Goal: Task Accomplishment & Management: Use online tool/utility

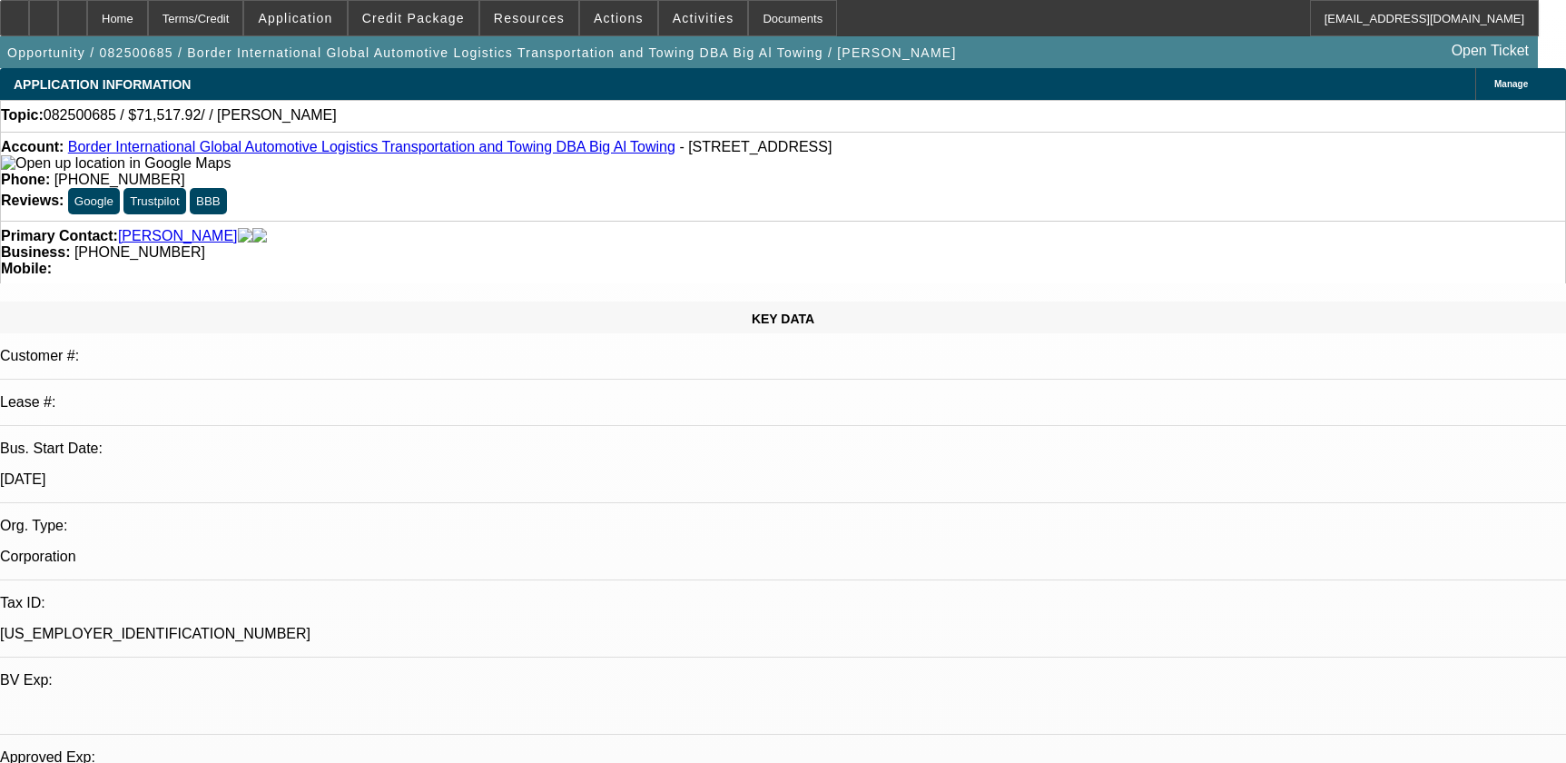
select select "0"
select select "2"
select select "0.1"
select select "4"
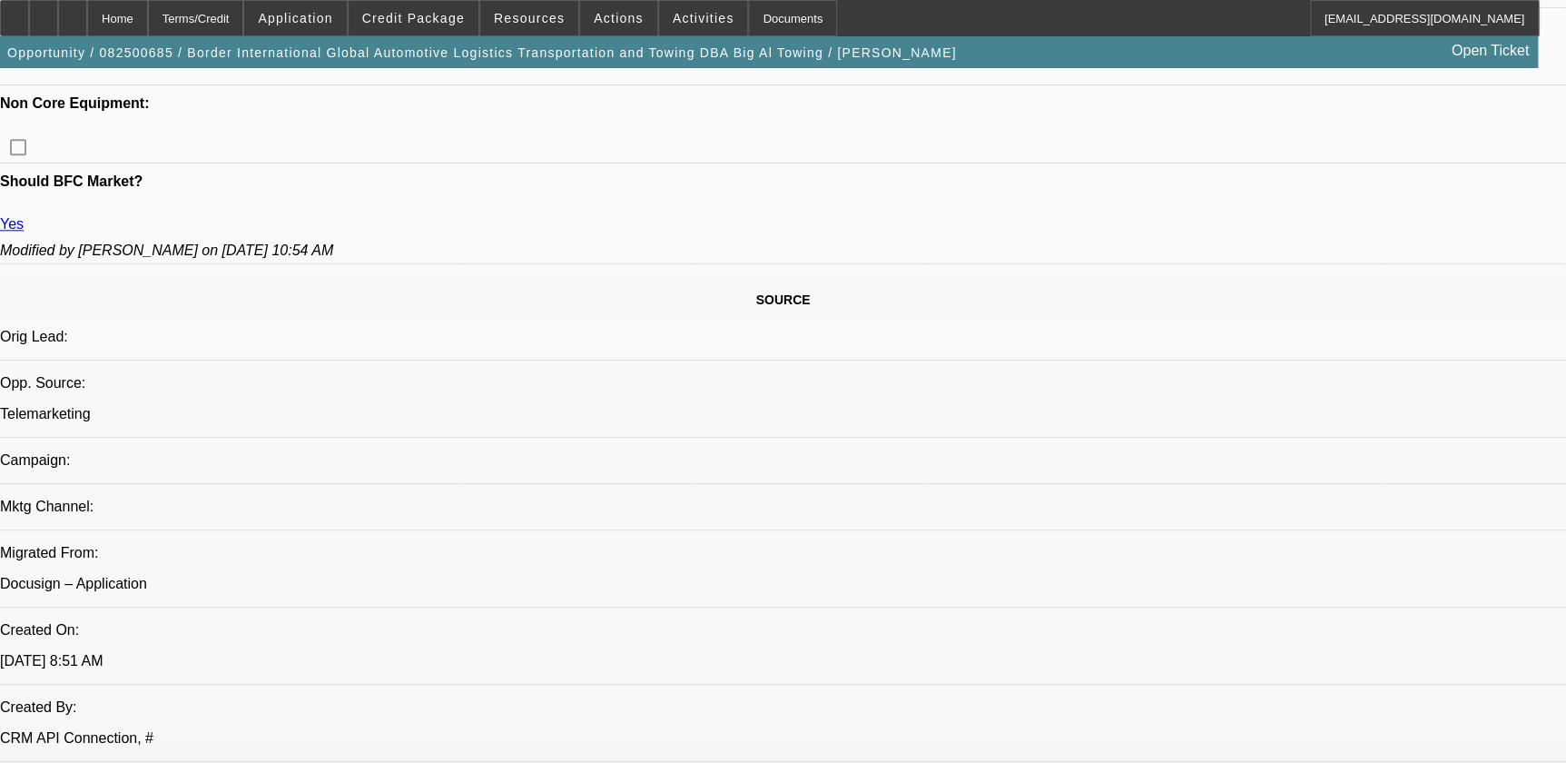
scroll to position [660, 0]
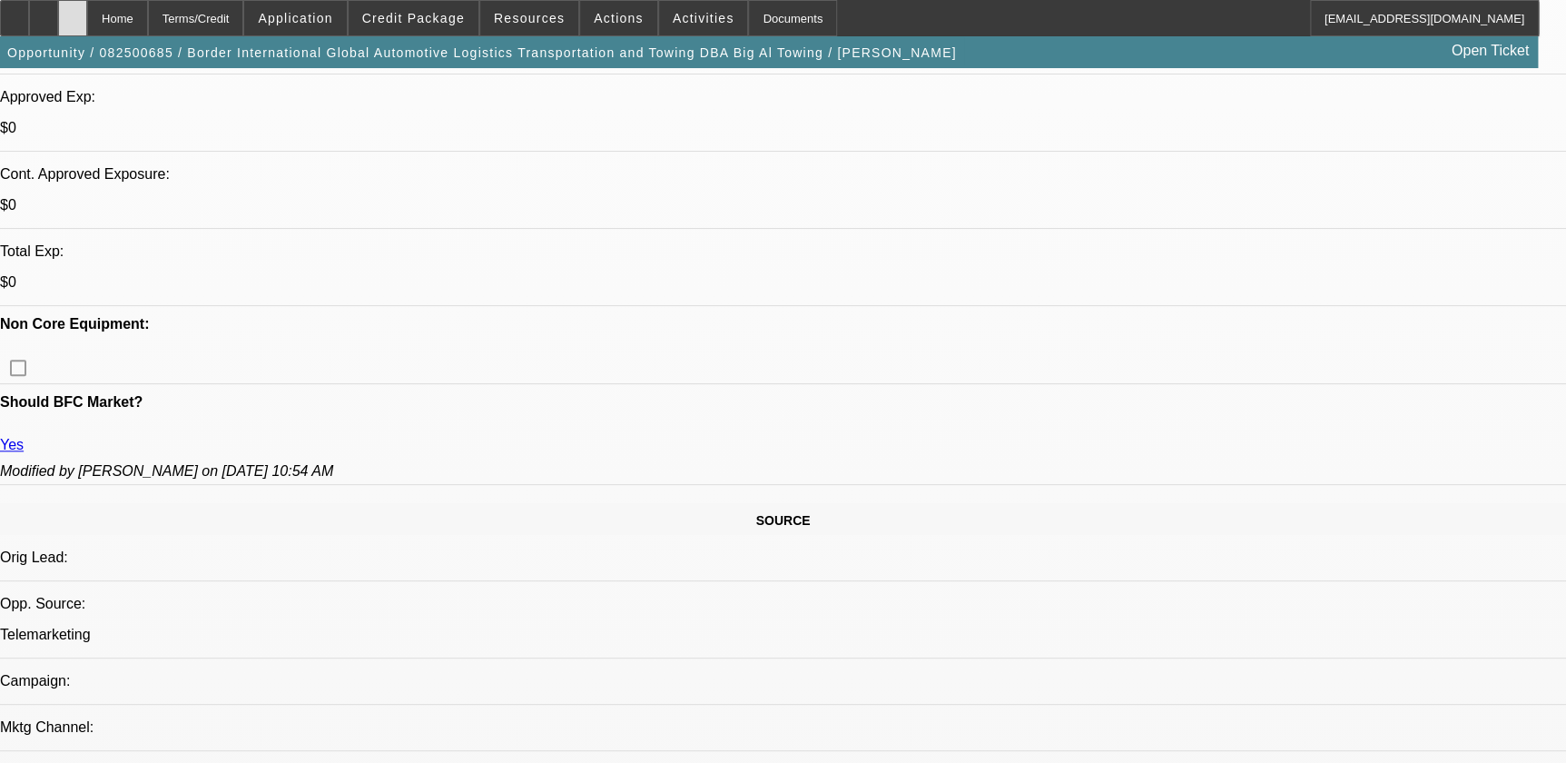
click at [73, 12] on icon at bounding box center [73, 12] width 0 height 0
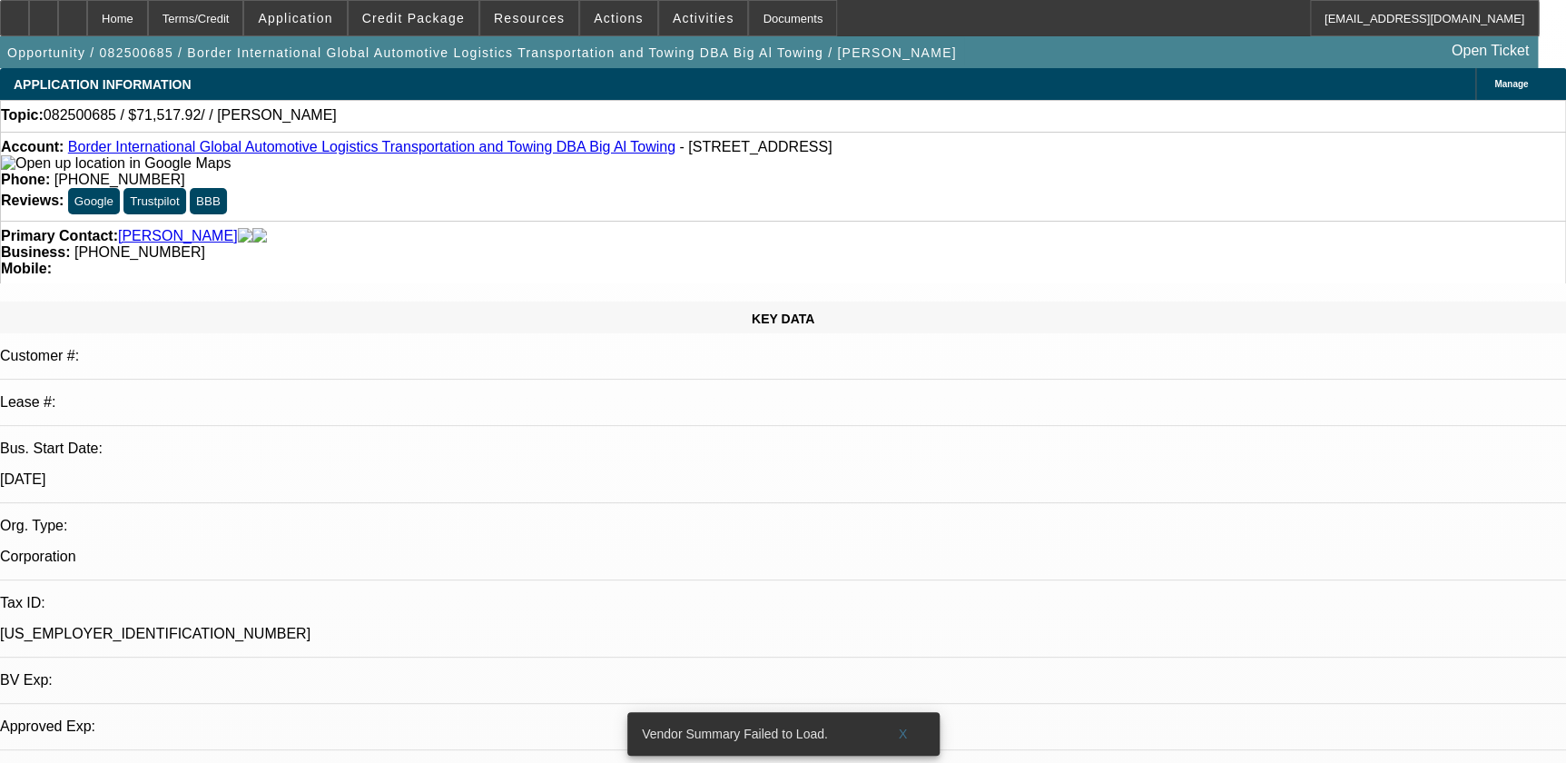
select select "0"
select select "2"
select select "0.1"
select select "1"
select select "2"
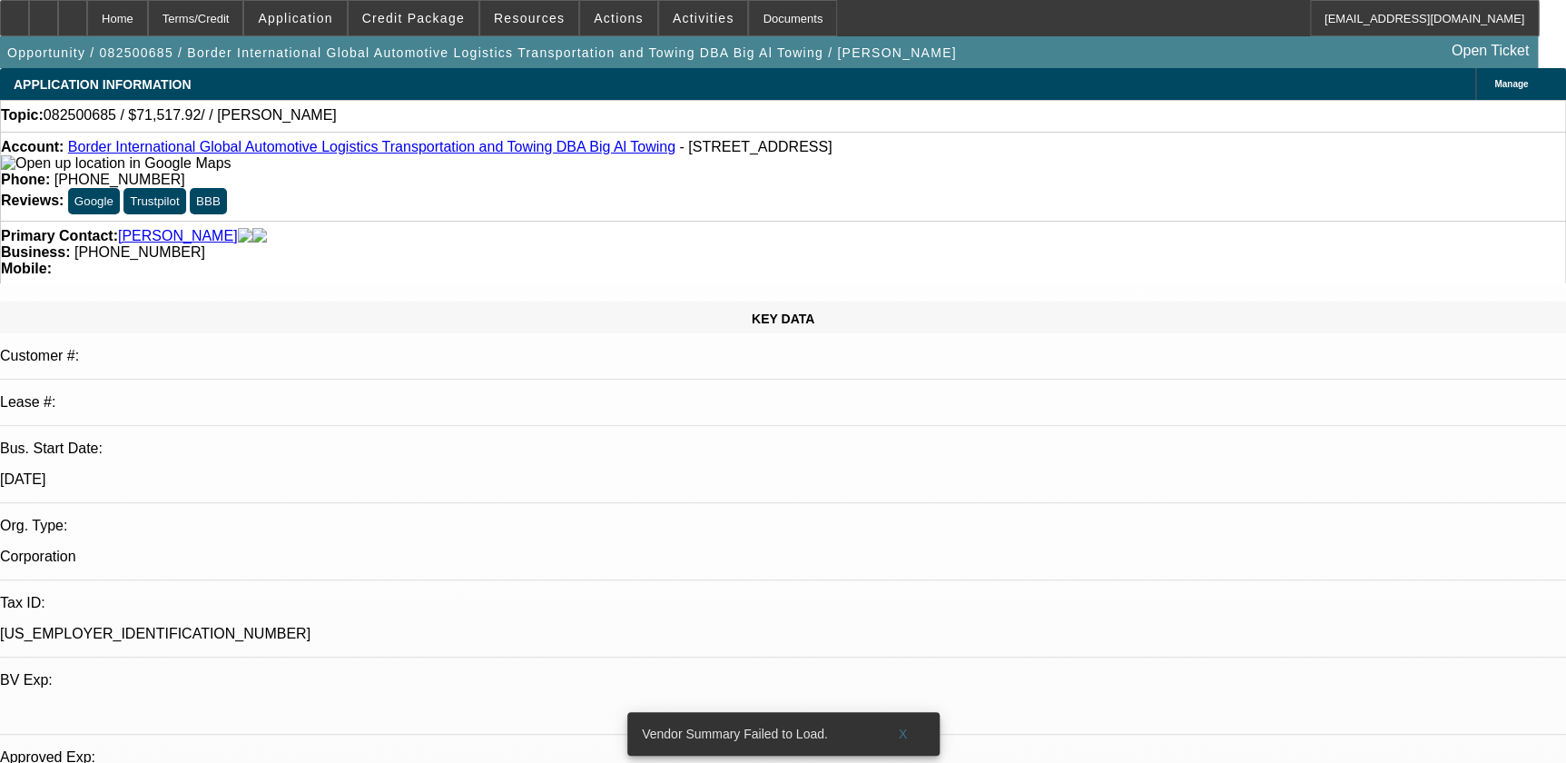
select select "4"
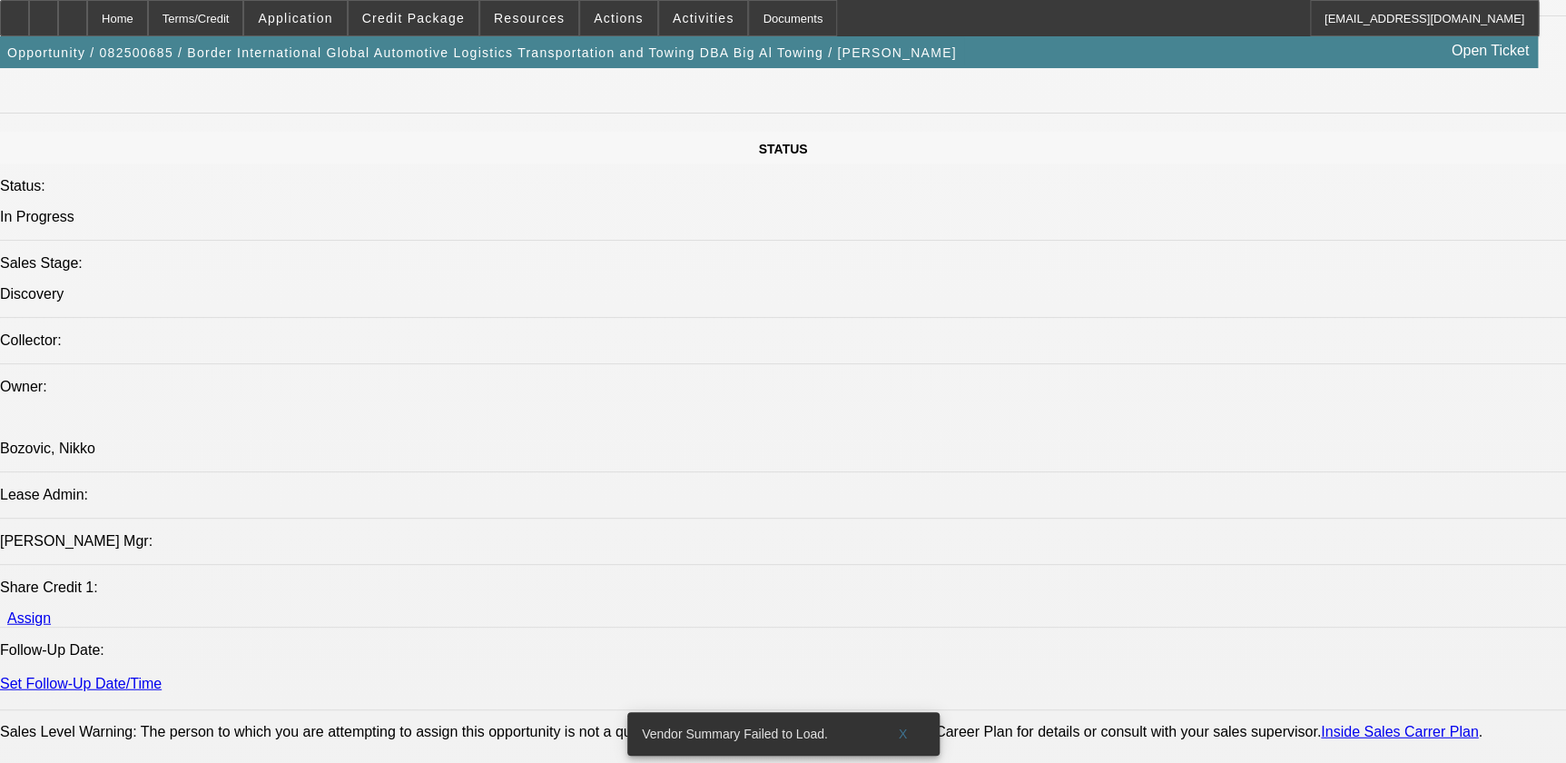
scroll to position [1816, 0]
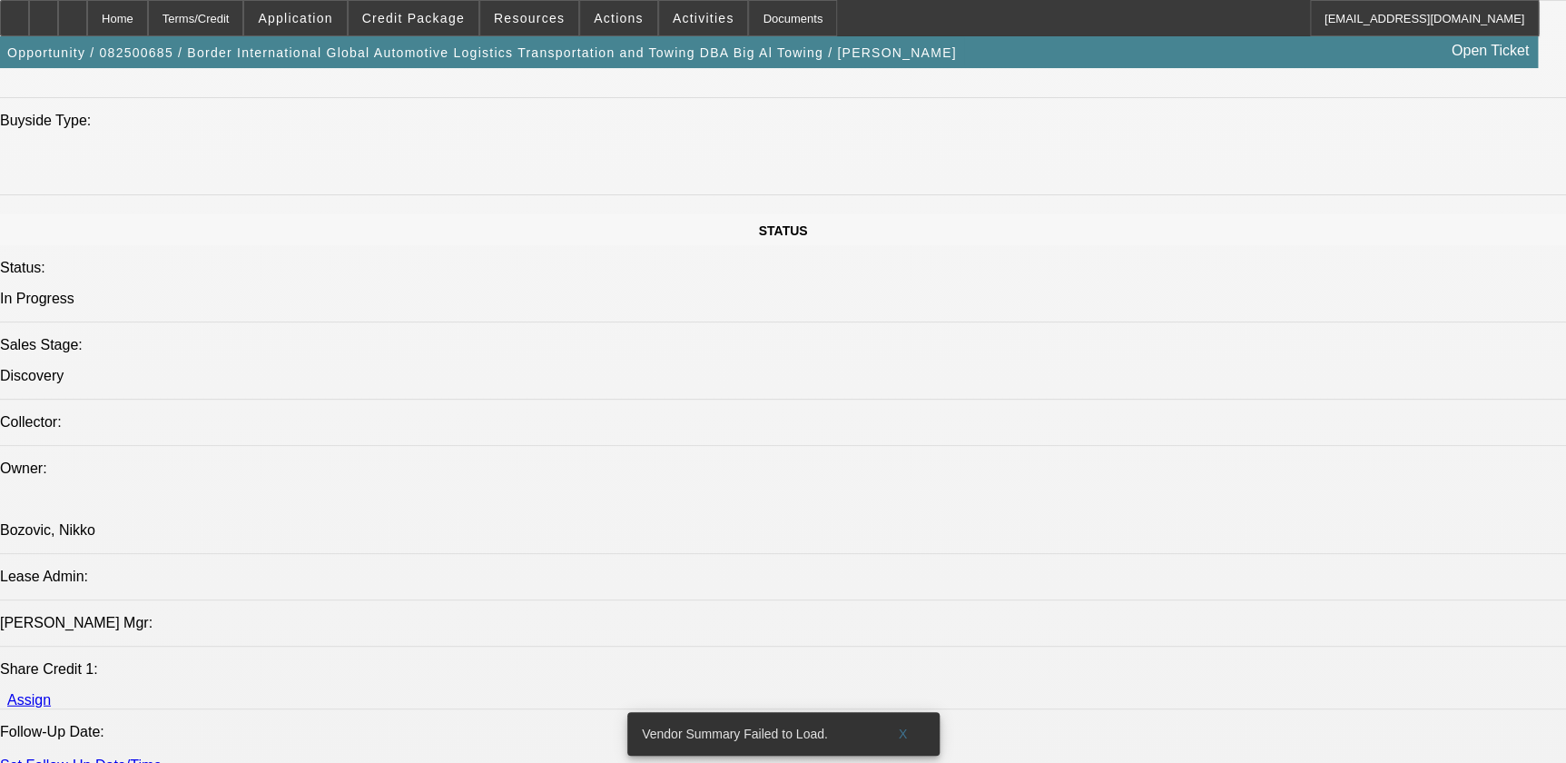
drag, startPoint x: 902, startPoint y: 724, endPoint x: 902, endPoint y: 695, distance: 29.1
click at [902, 724] on span at bounding box center [903, 734] width 58 height 44
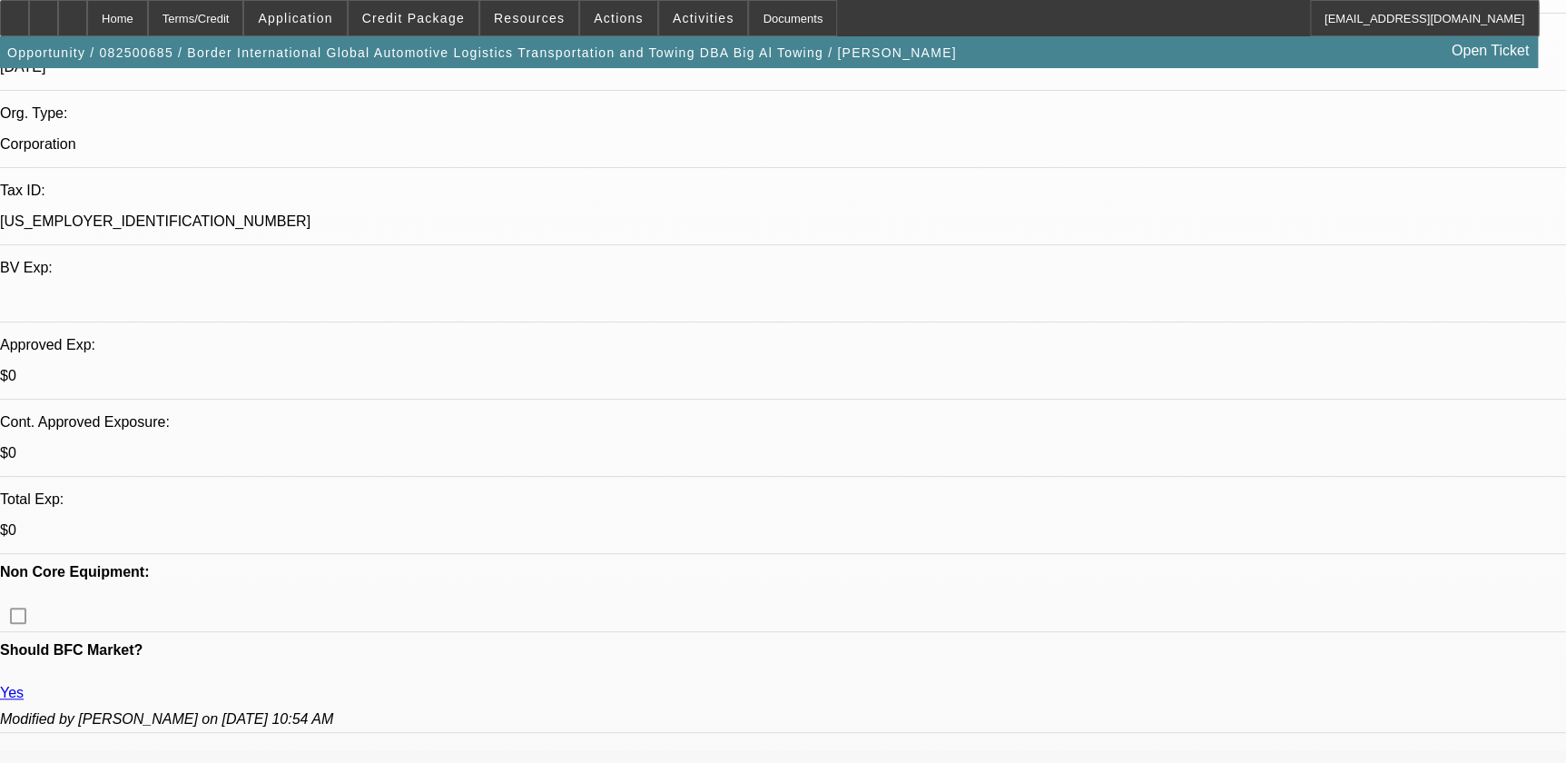
scroll to position [330, 0]
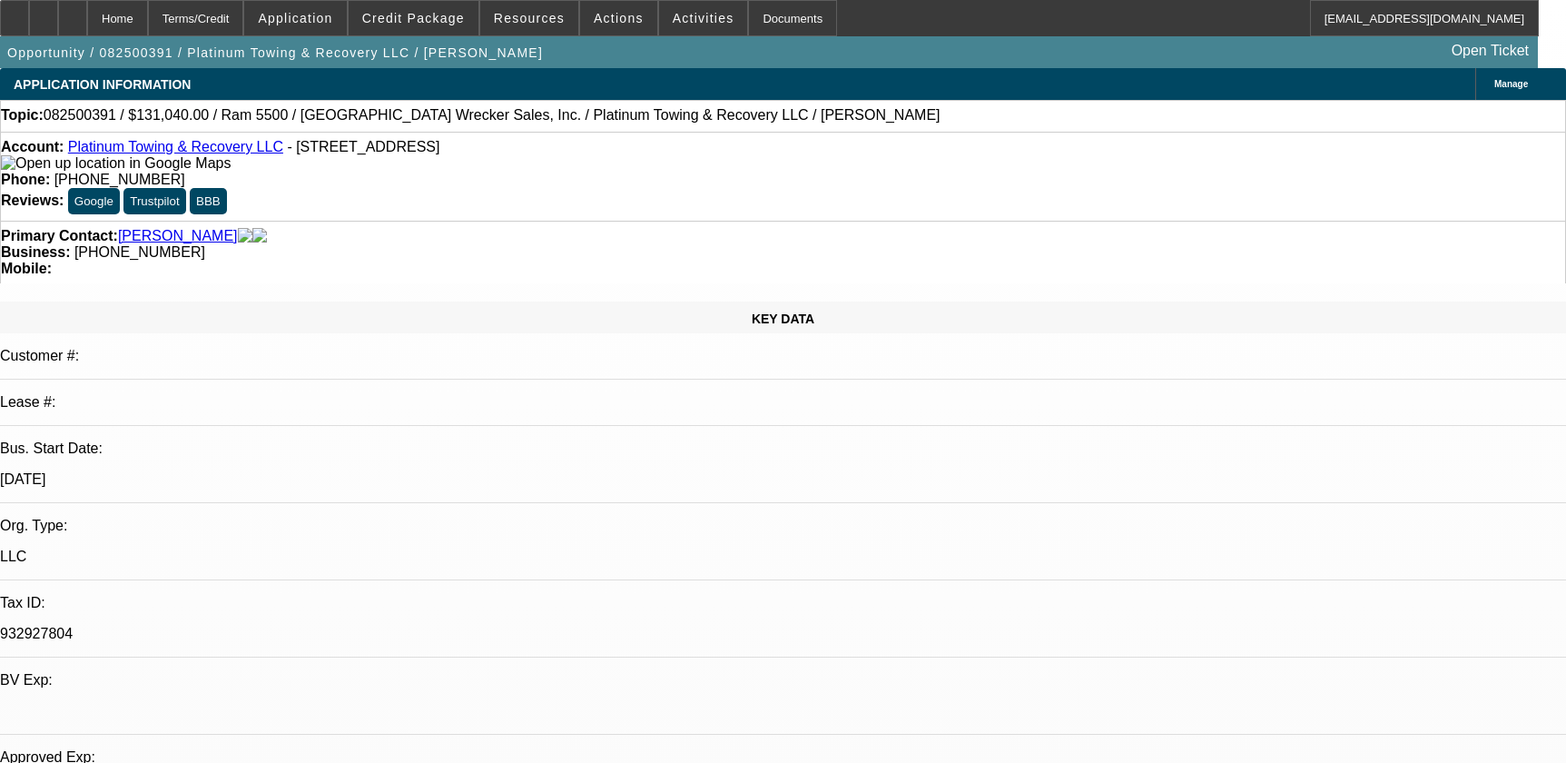
select select "0.1"
select select "0"
select select "2"
select select "0"
select select "6"
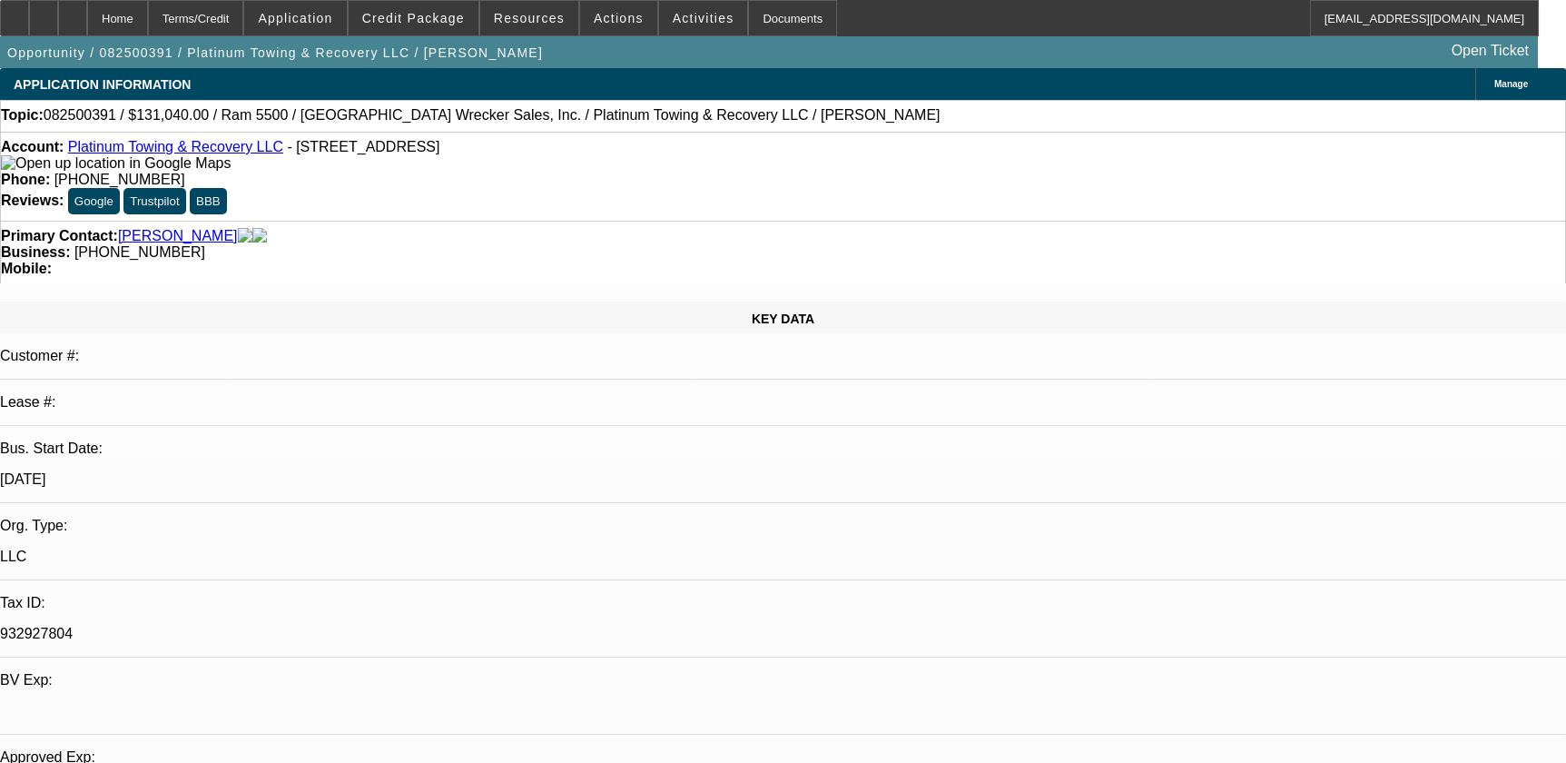
select select "0.1"
select select "0"
select select "2"
select select "0"
select select "6"
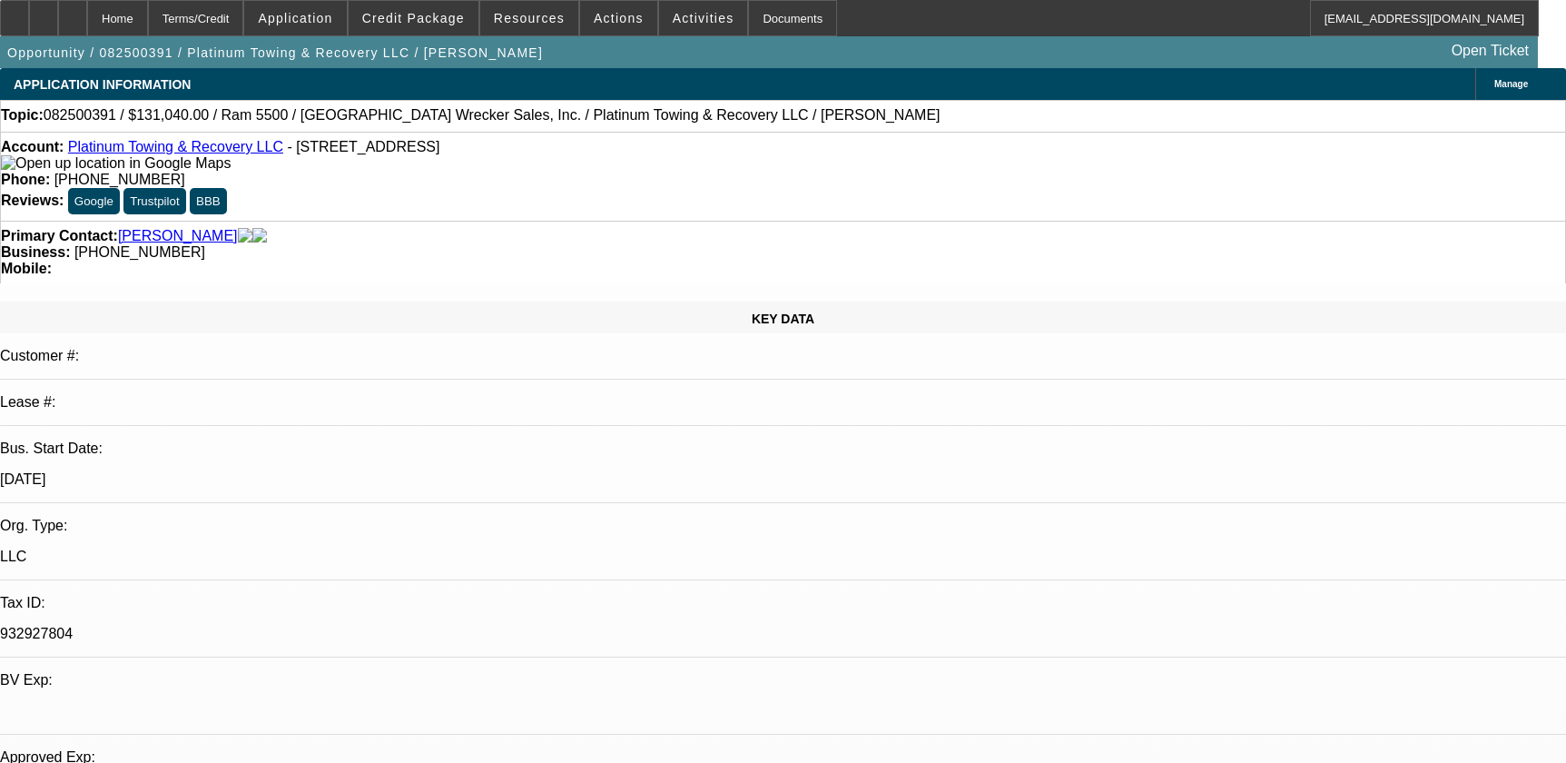
select select "0"
select select "2"
select select "0"
select select "6"
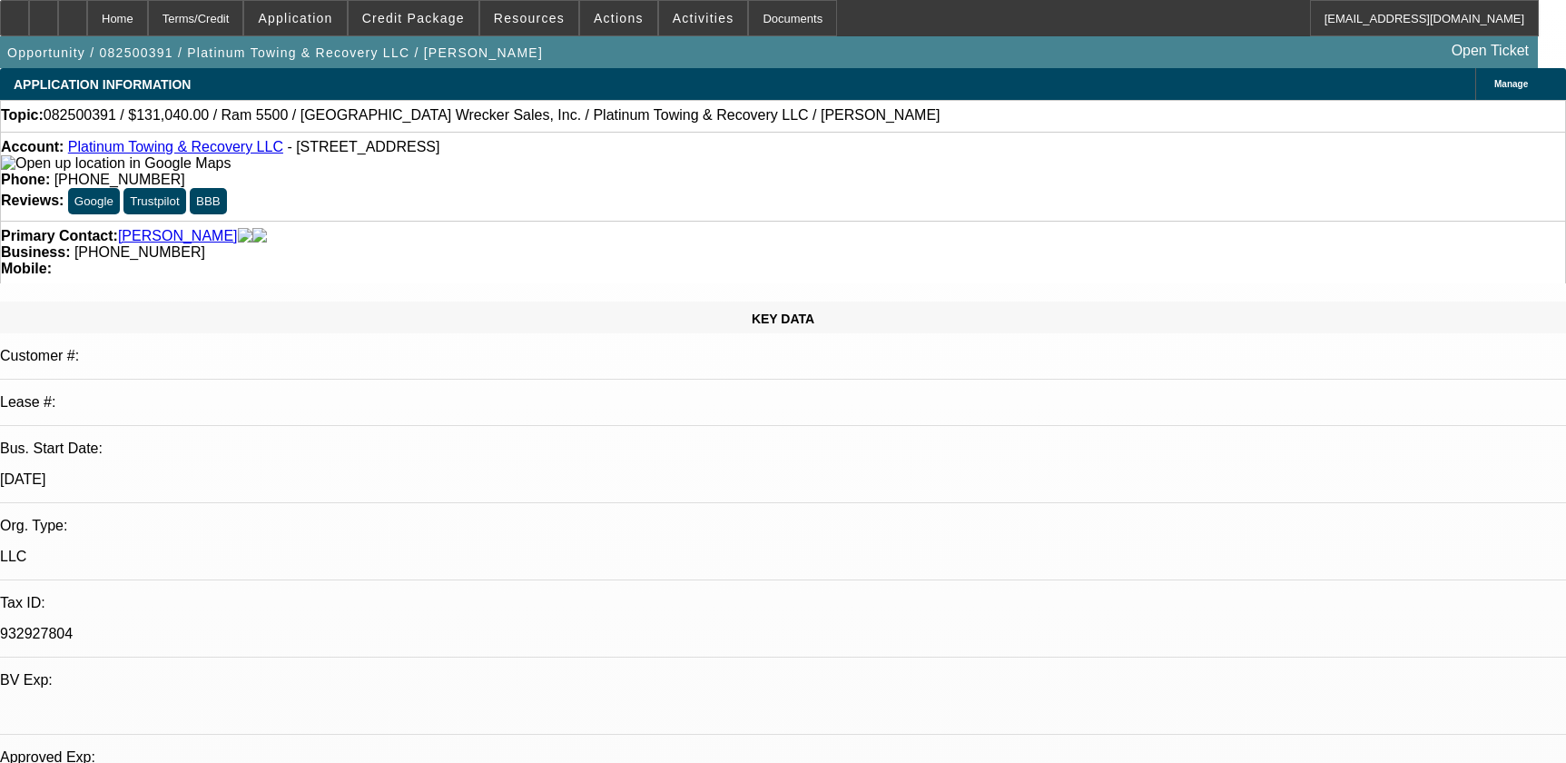
select select "0"
select select "2"
select select "0"
select select "6"
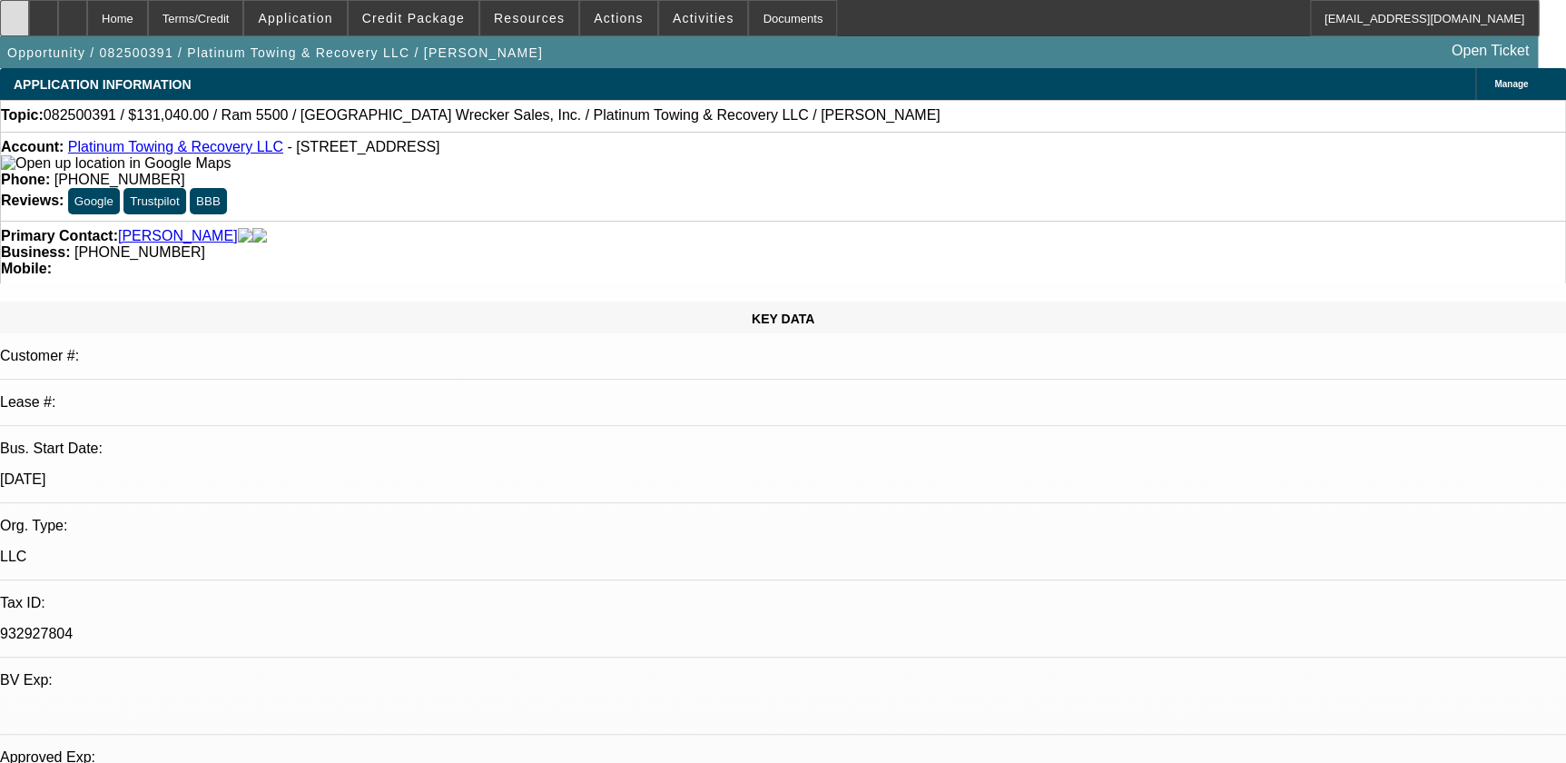
click at [29, 15] on div at bounding box center [14, 18] width 29 height 36
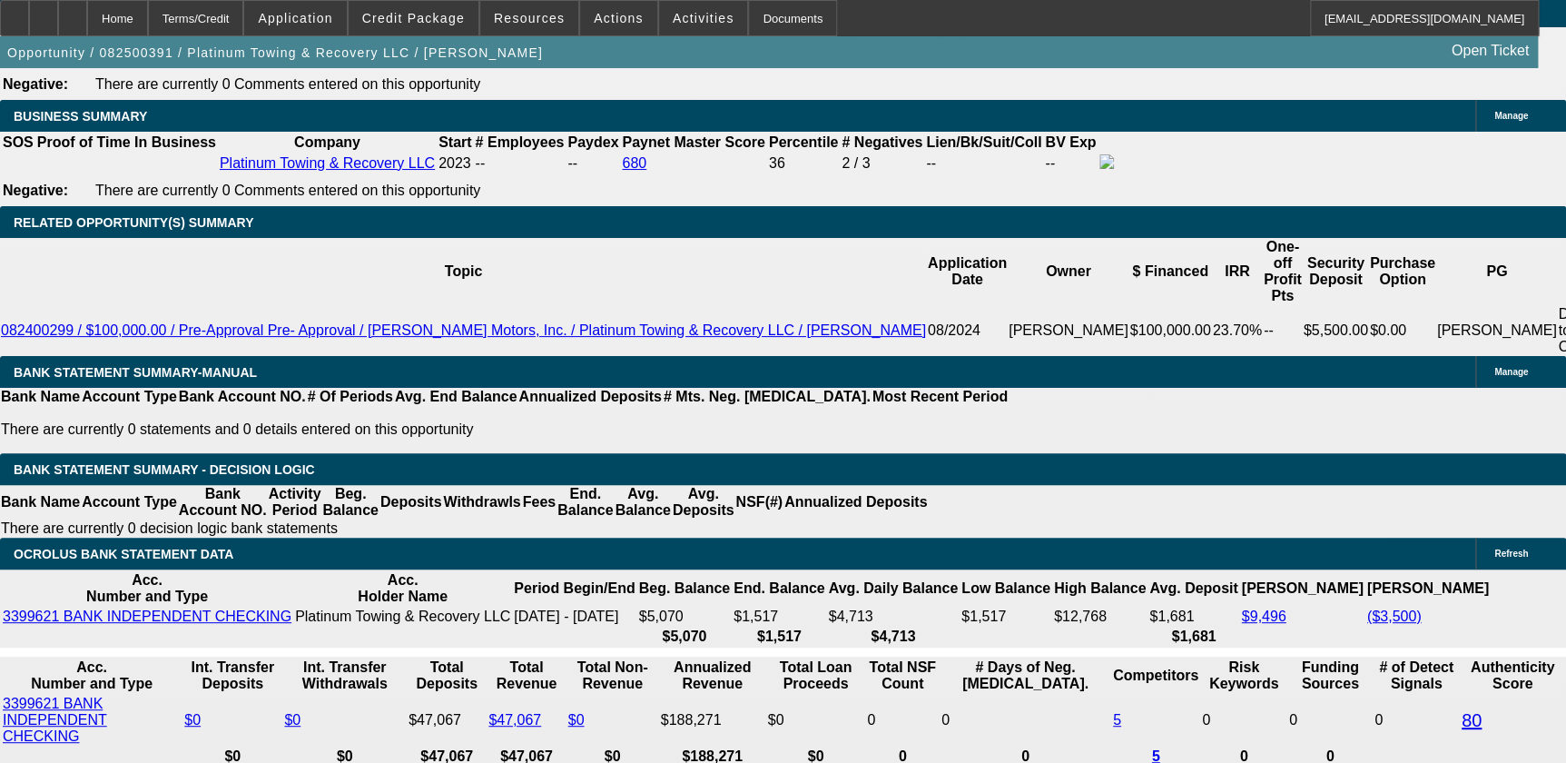
scroll to position [2888, 0]
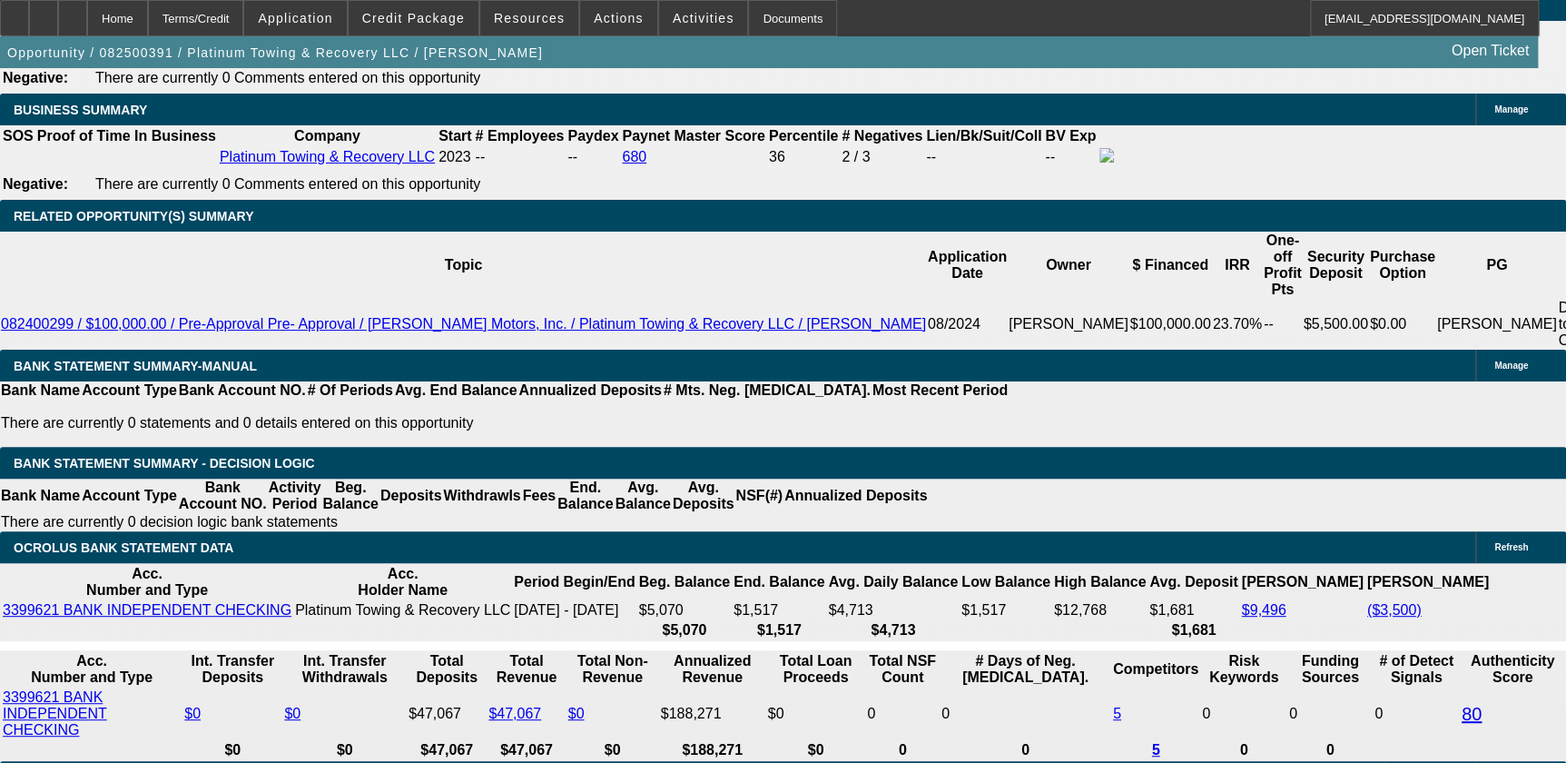
type input "6."
type input "UNKNOWN"
type input "$2,171.71"
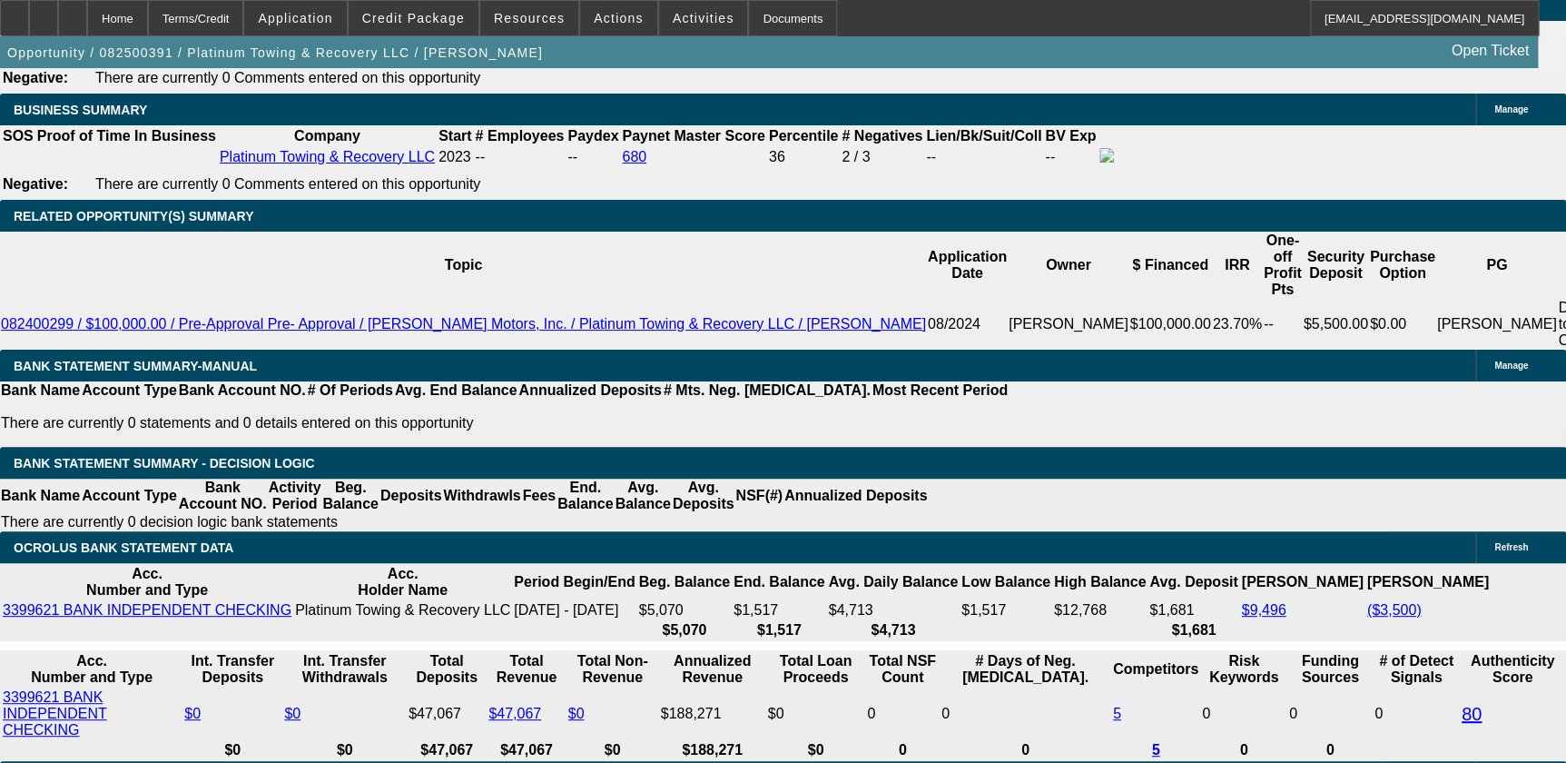
type input "6.9"
type input "$2,227.81"
type input "6.9"
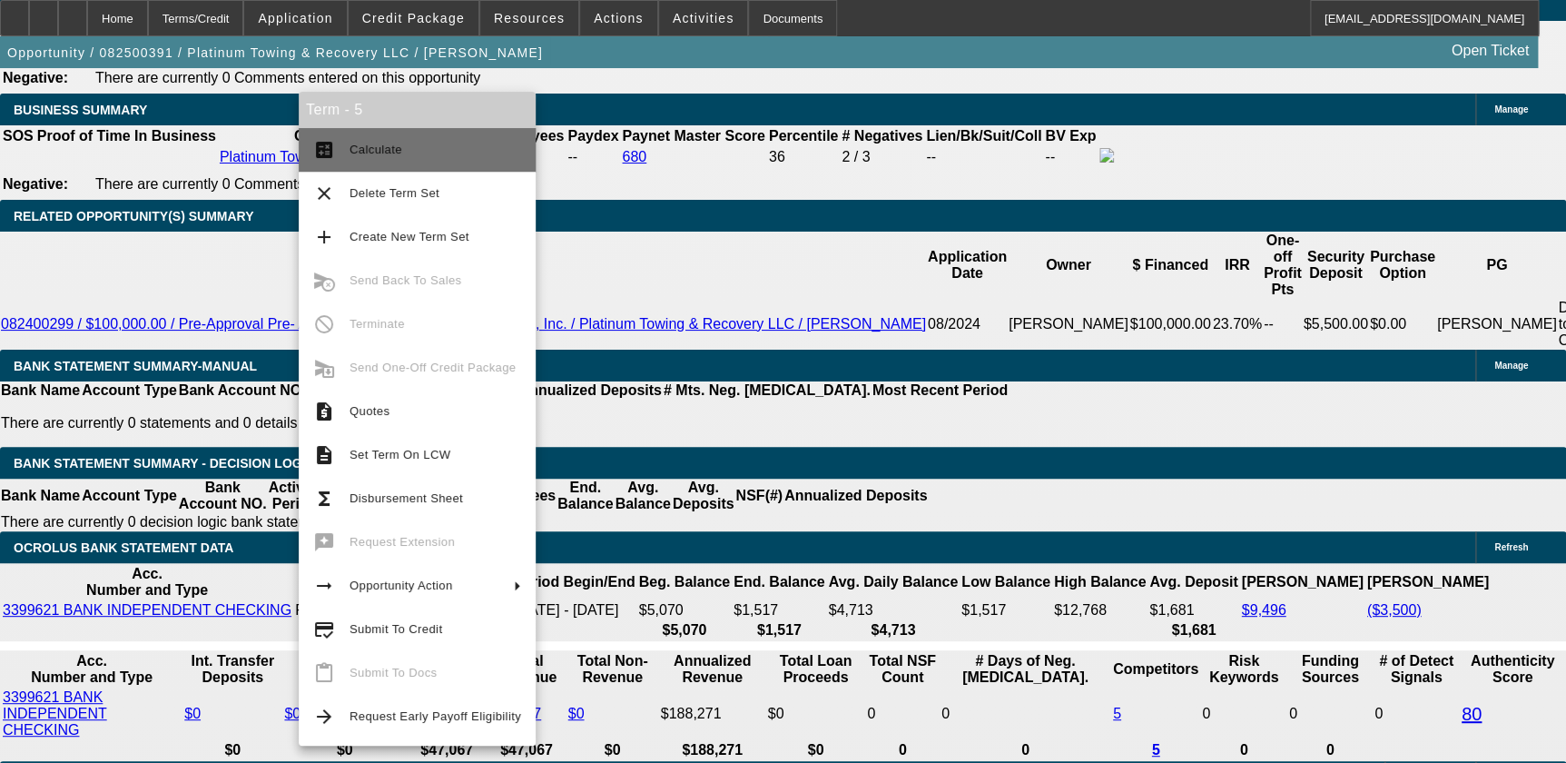
click at [429, 154] on span "Calculate" at bounding box center [436, 150] width 172 height 22
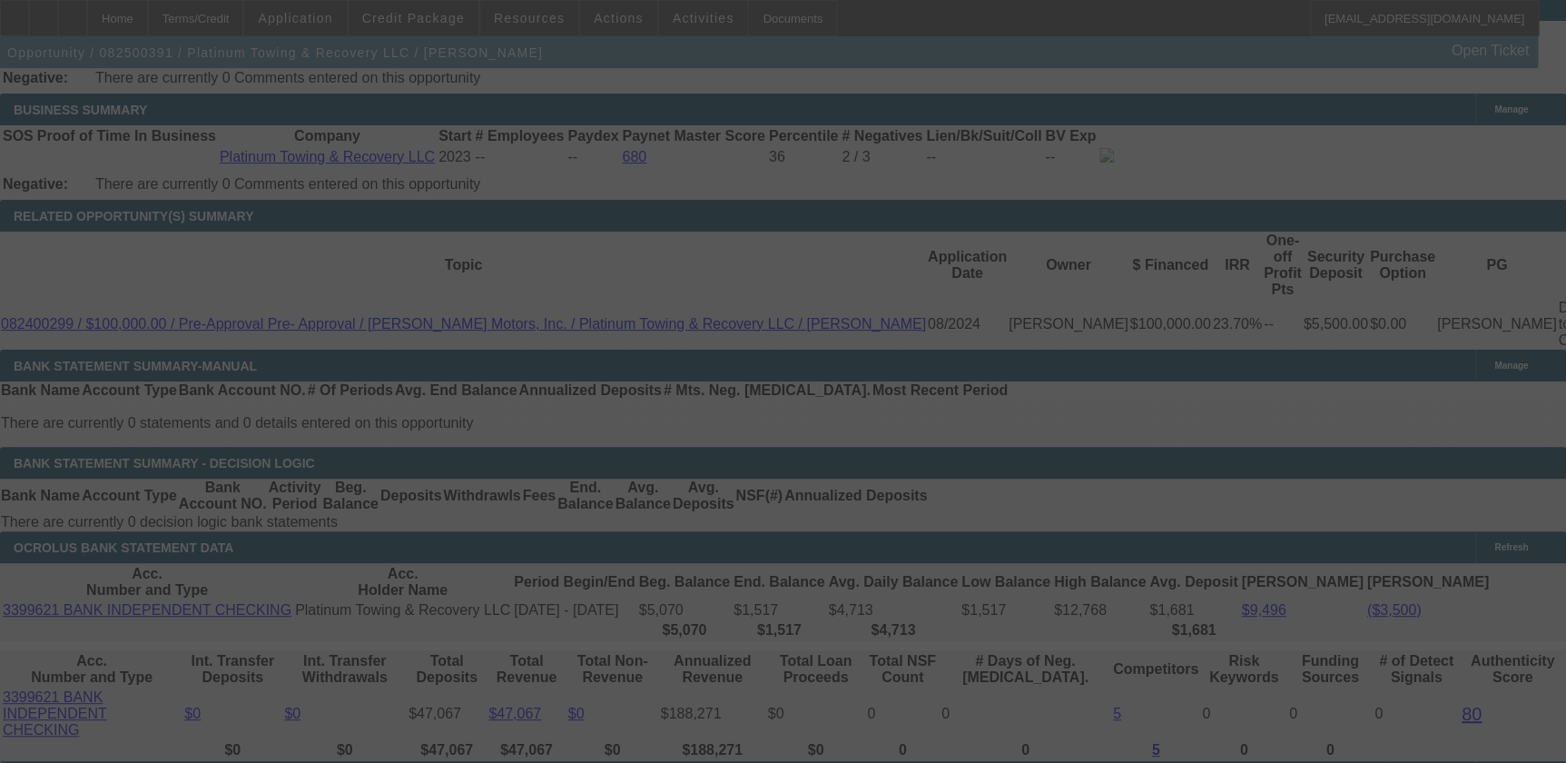
select select "0.1"
select select "0"
select select "2"
select select "0"
select select "6"
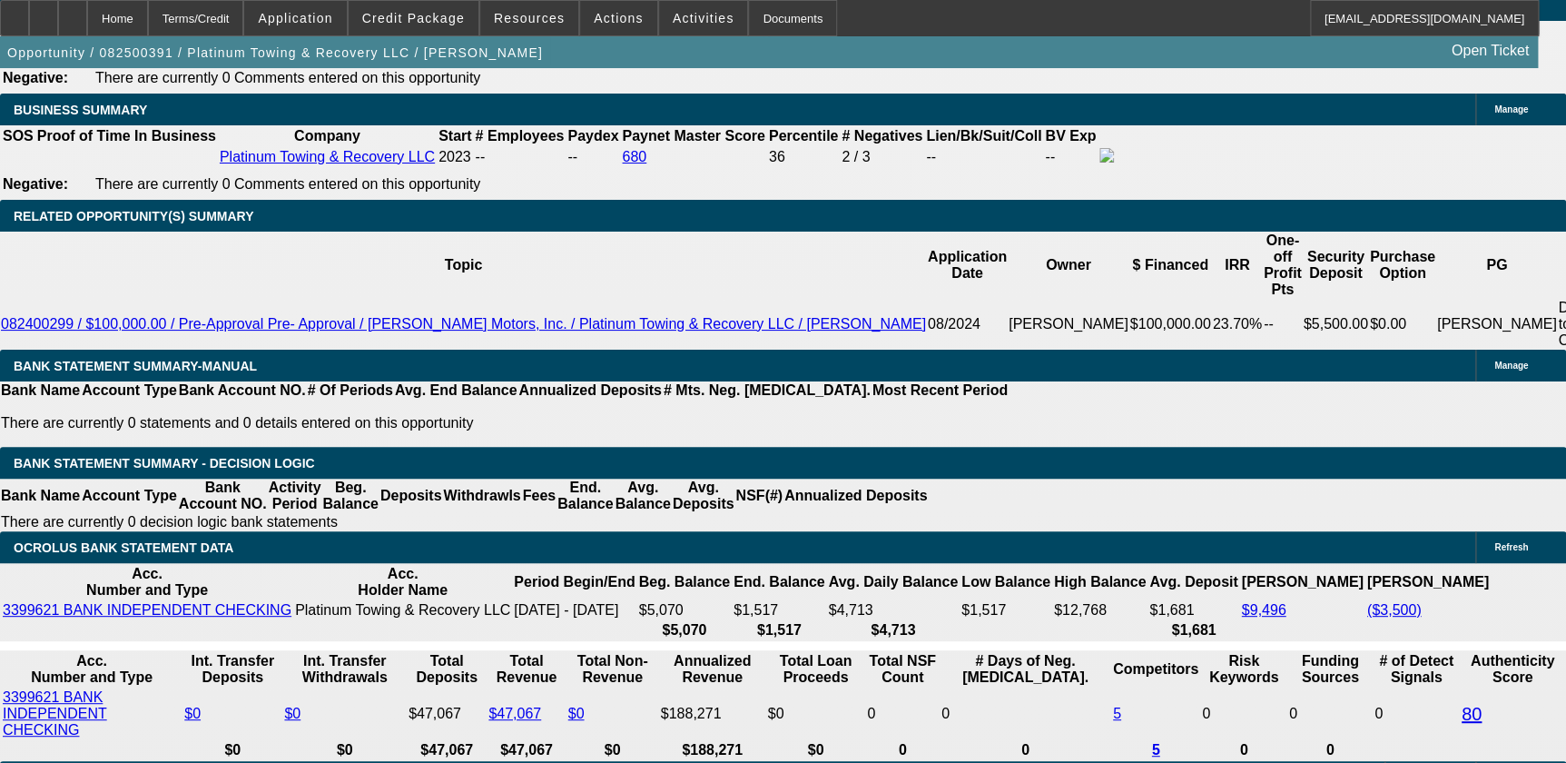
type input "1"
type input "UNKNOWN"
type input "12"
type input "$2,561.86"
type input "12"
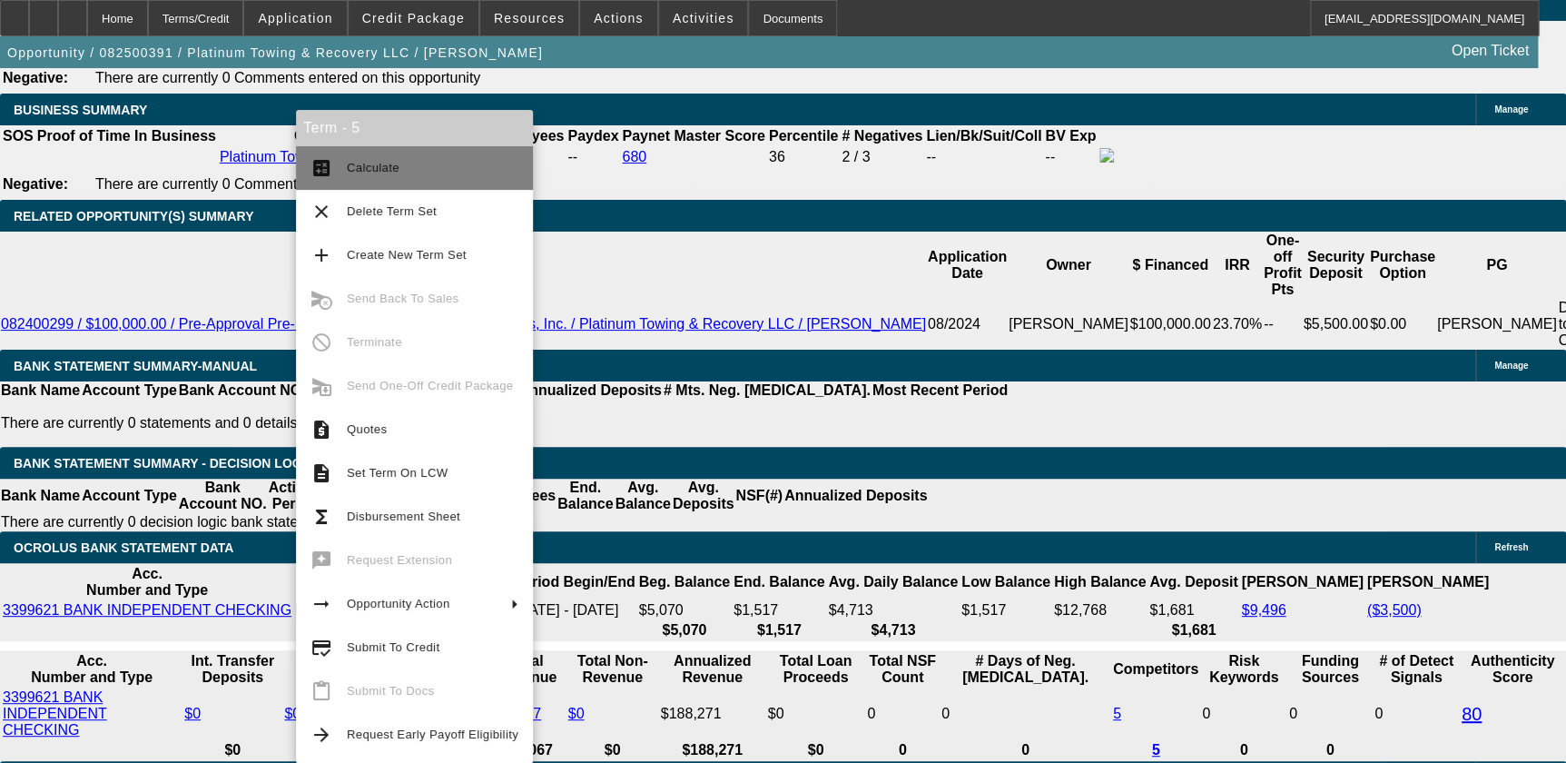
click at [340, 170] on button "calculate Calculate" at bounding box center [414, 168] width 237 height 44
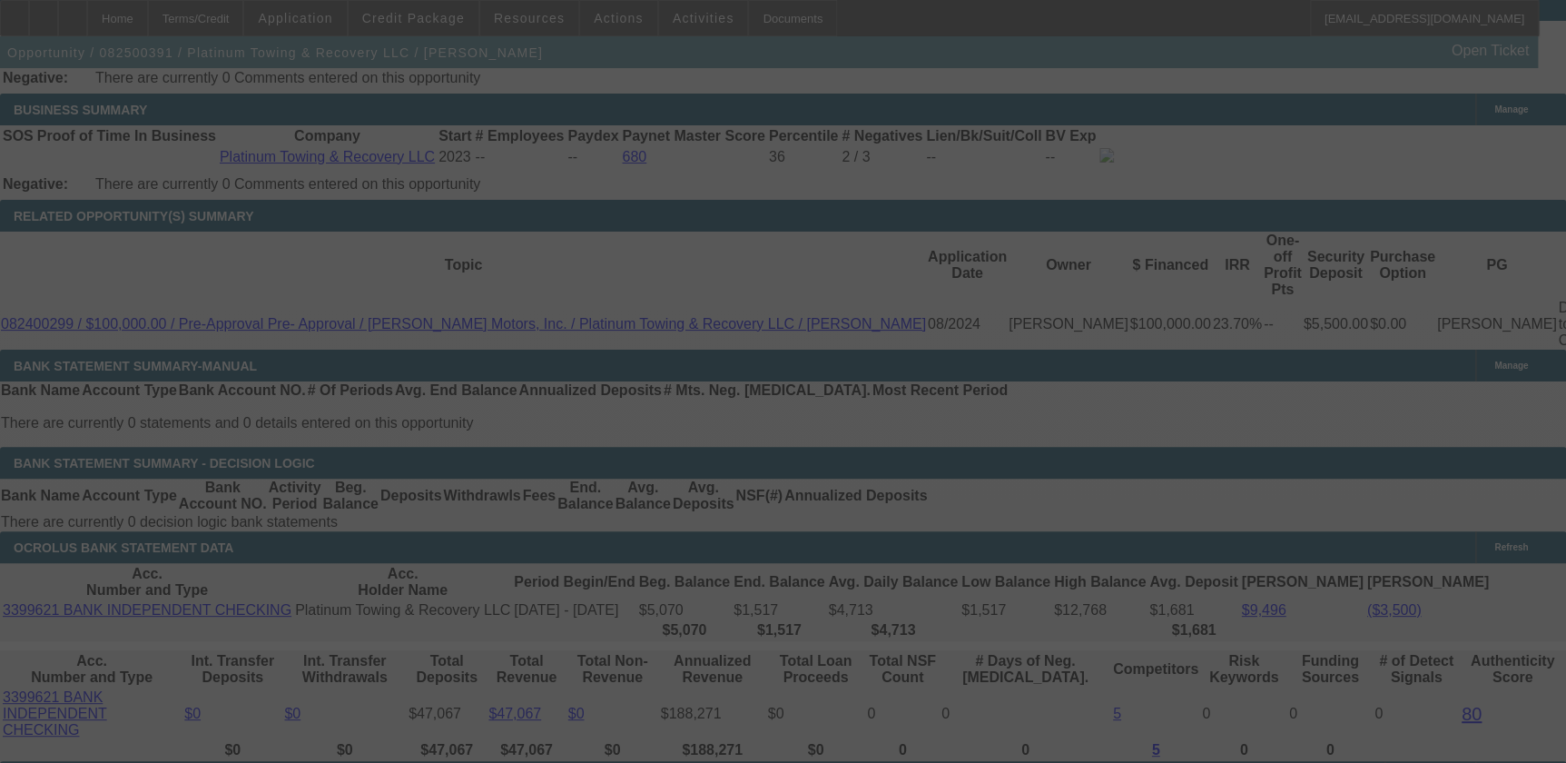
select select "0.1"
select select "0"
select select "2"
select select "0"
select select "6"
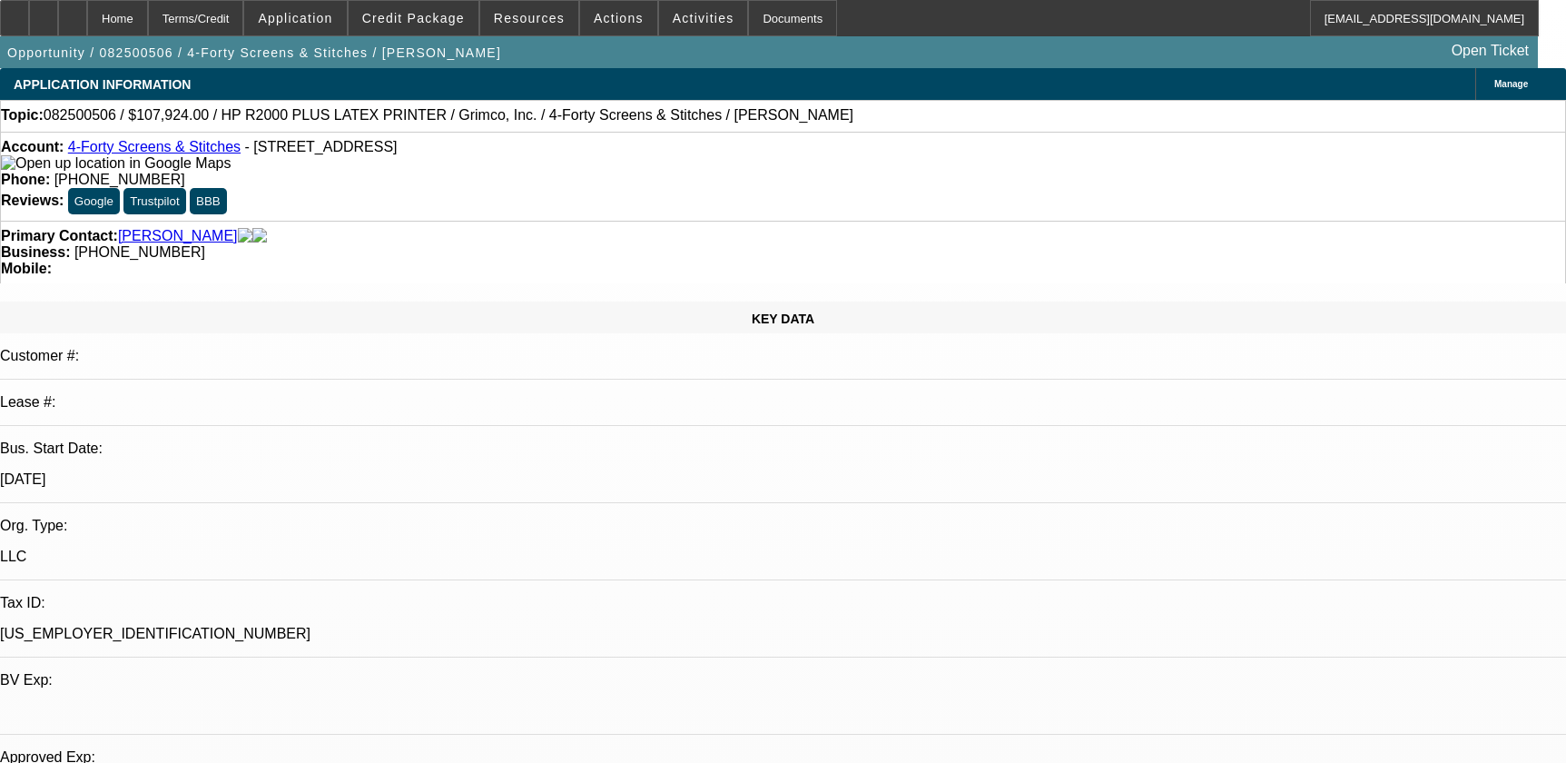
select select "0"
select select "6"
select select "0"
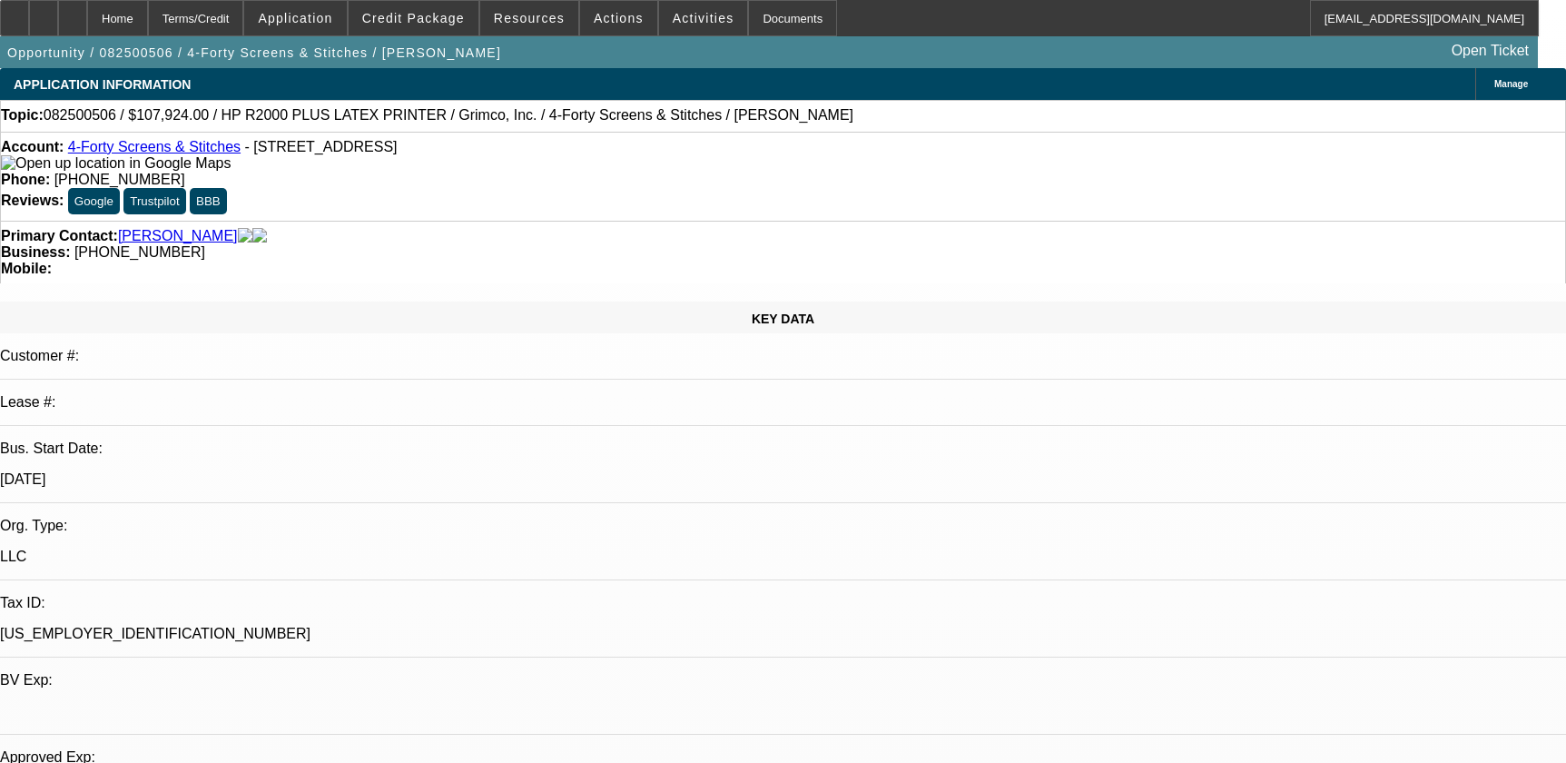
select select "0"
select select "0.1"
select select "4"
select select "0"
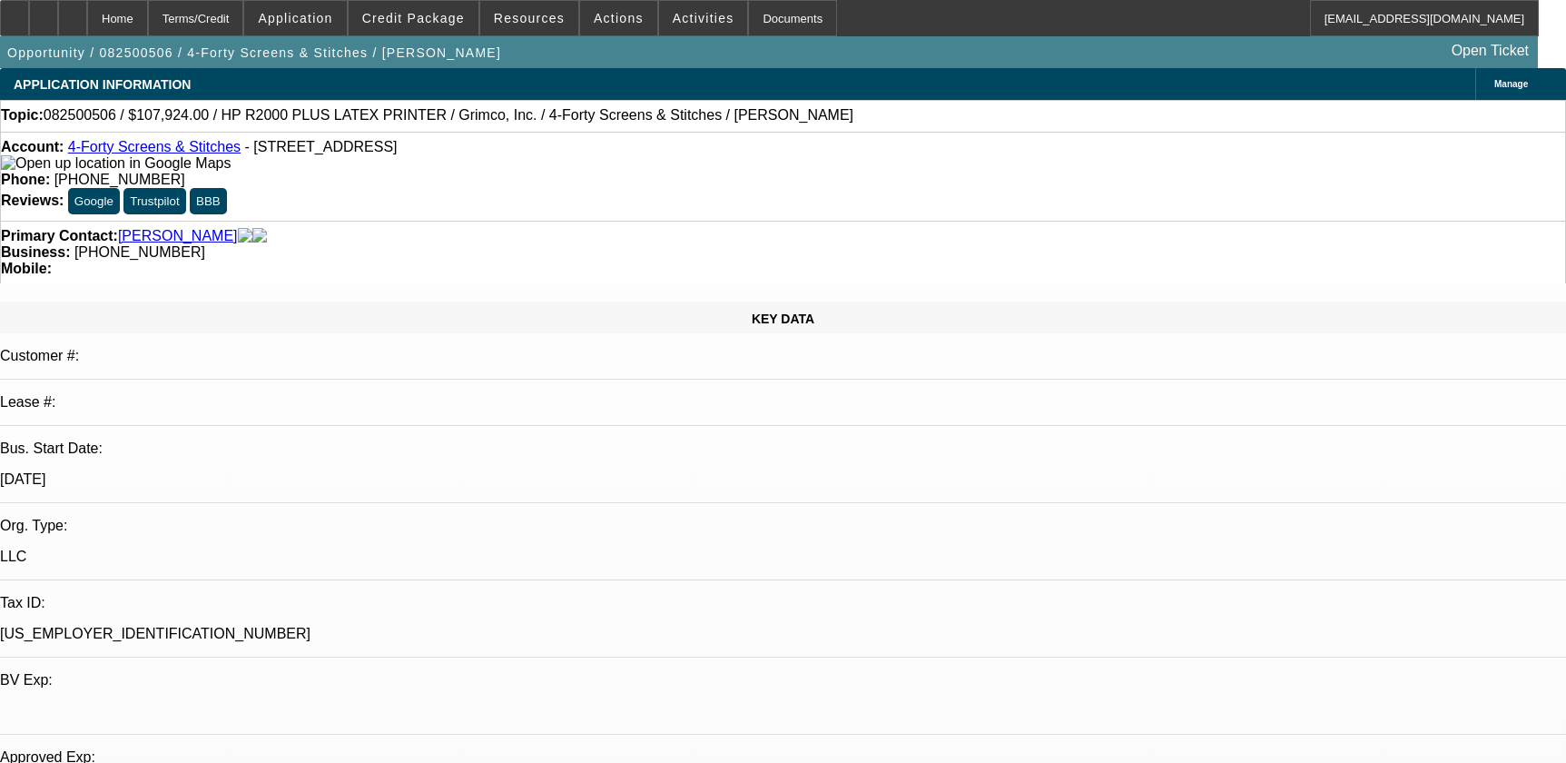
select select "0.1"
select select "4"
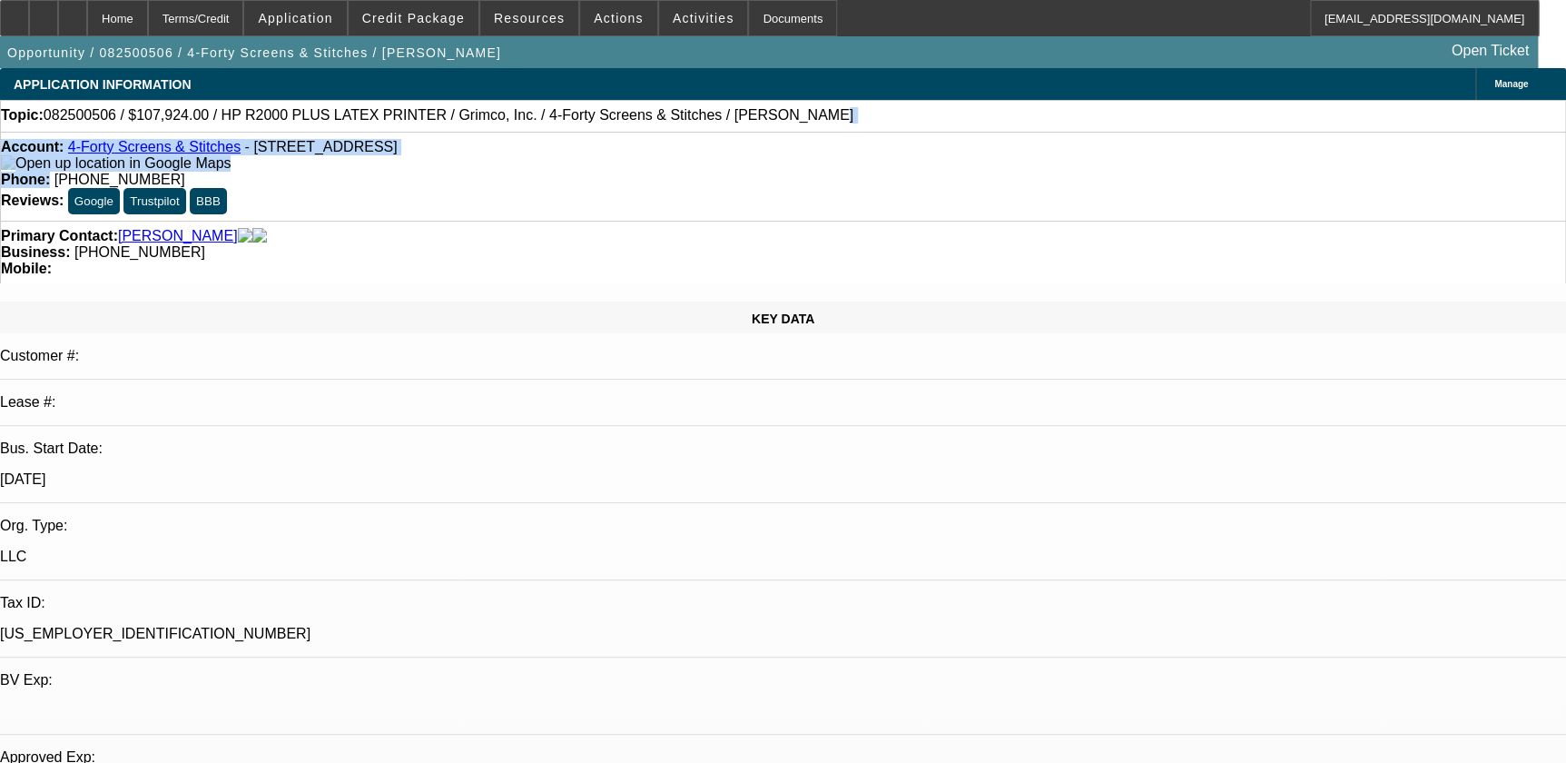
drag, startPoint x: 577, startPoint y: 152, endPoint x: 675, endPoint y: 135, distance: 99.4
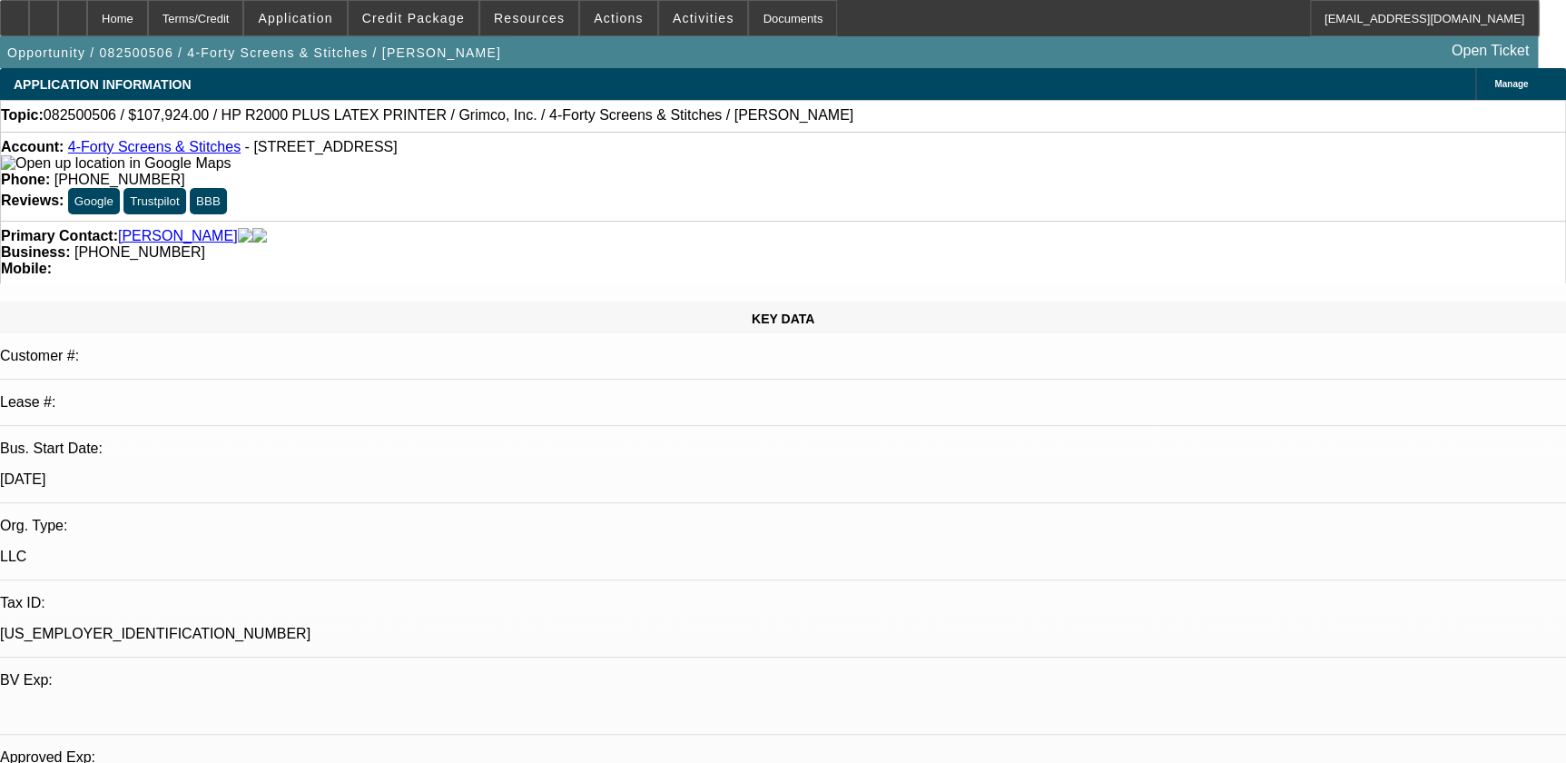
drag, startPoint x: 671, startPoint y: 136, endPoint x: 587, endPoint y: 147, distance: 85.1
click at [185, 172] on span "(318) 447-6887" at bounding box center [119, 179] width 131 height 15
drag, startPoint x: 579, startPoint y: 152, endPoint x: 692, endPoint y: 138, distance: 113.4
click at [715, 138] on div "Account: 4-Forty Screens & Stitches - 169 Highway 1207, Deville, LA 71328 Phone…" at bounding box center [783, 176] width 1566 height 89
drag, startPoint x: 692, startPoint y: 138, endPoint x: 622, endPoint y: 148, distance: 70.6
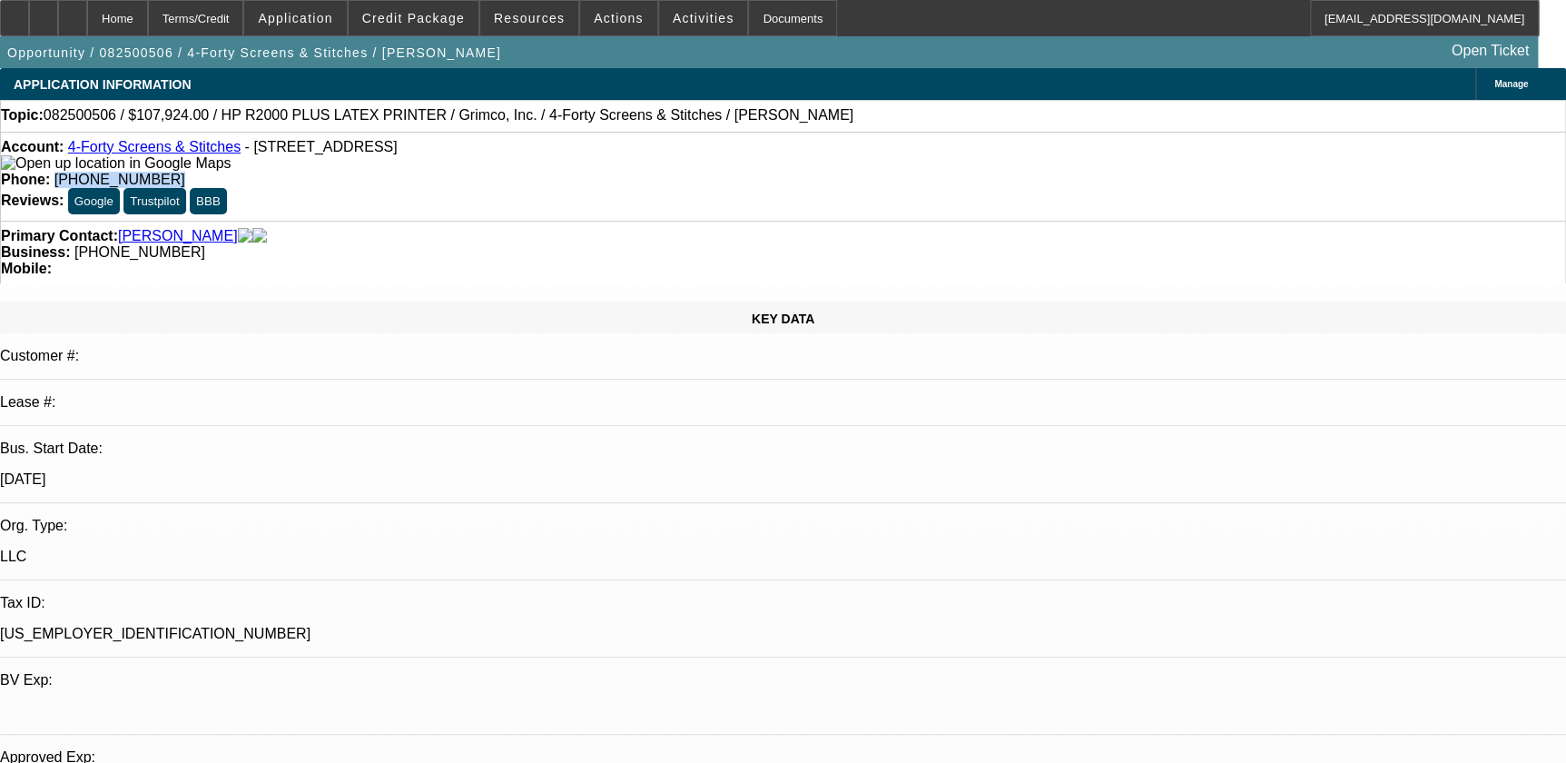
copy span "(318) 447-6887"
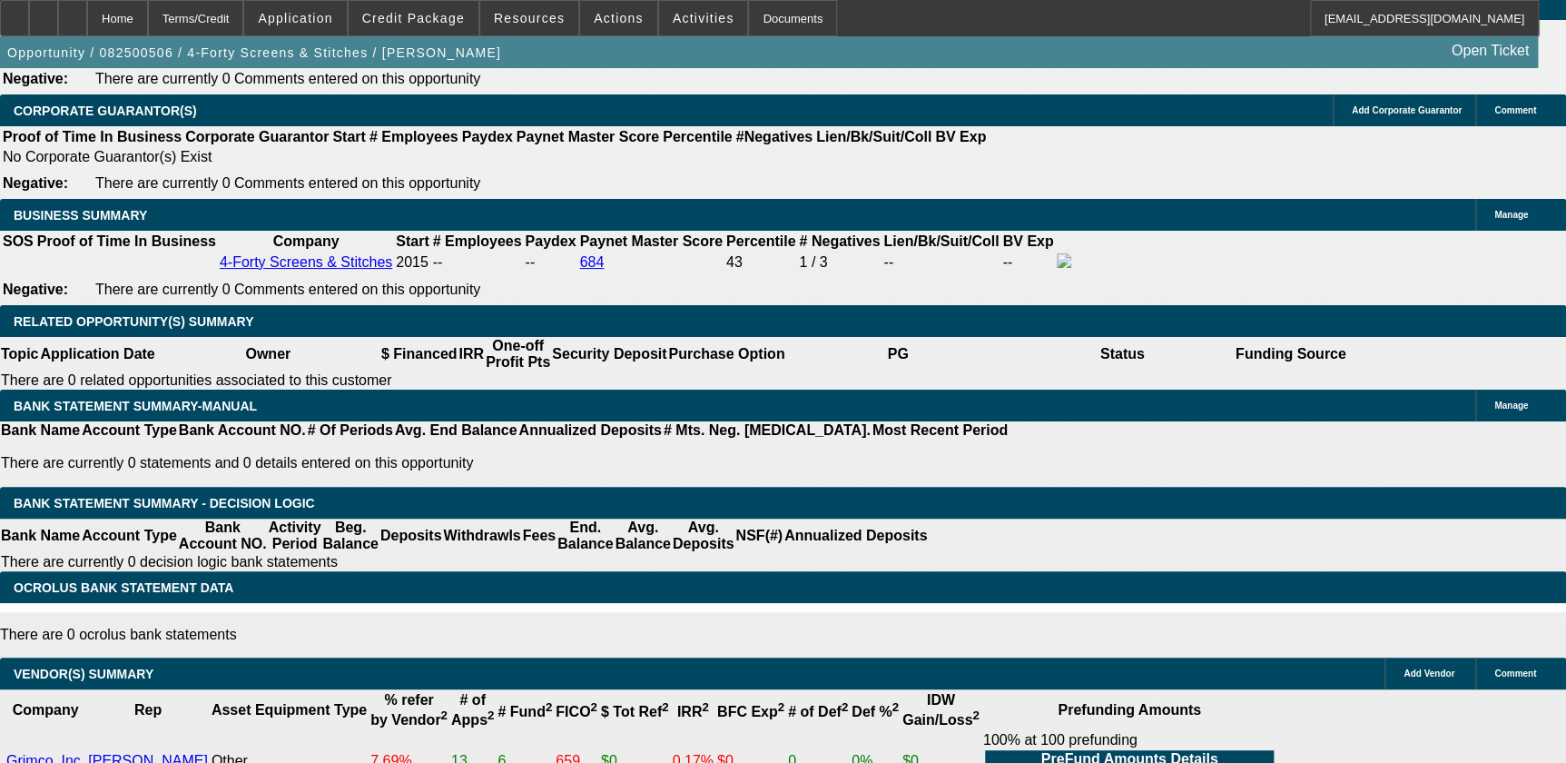
scroll to position [2805, 0]
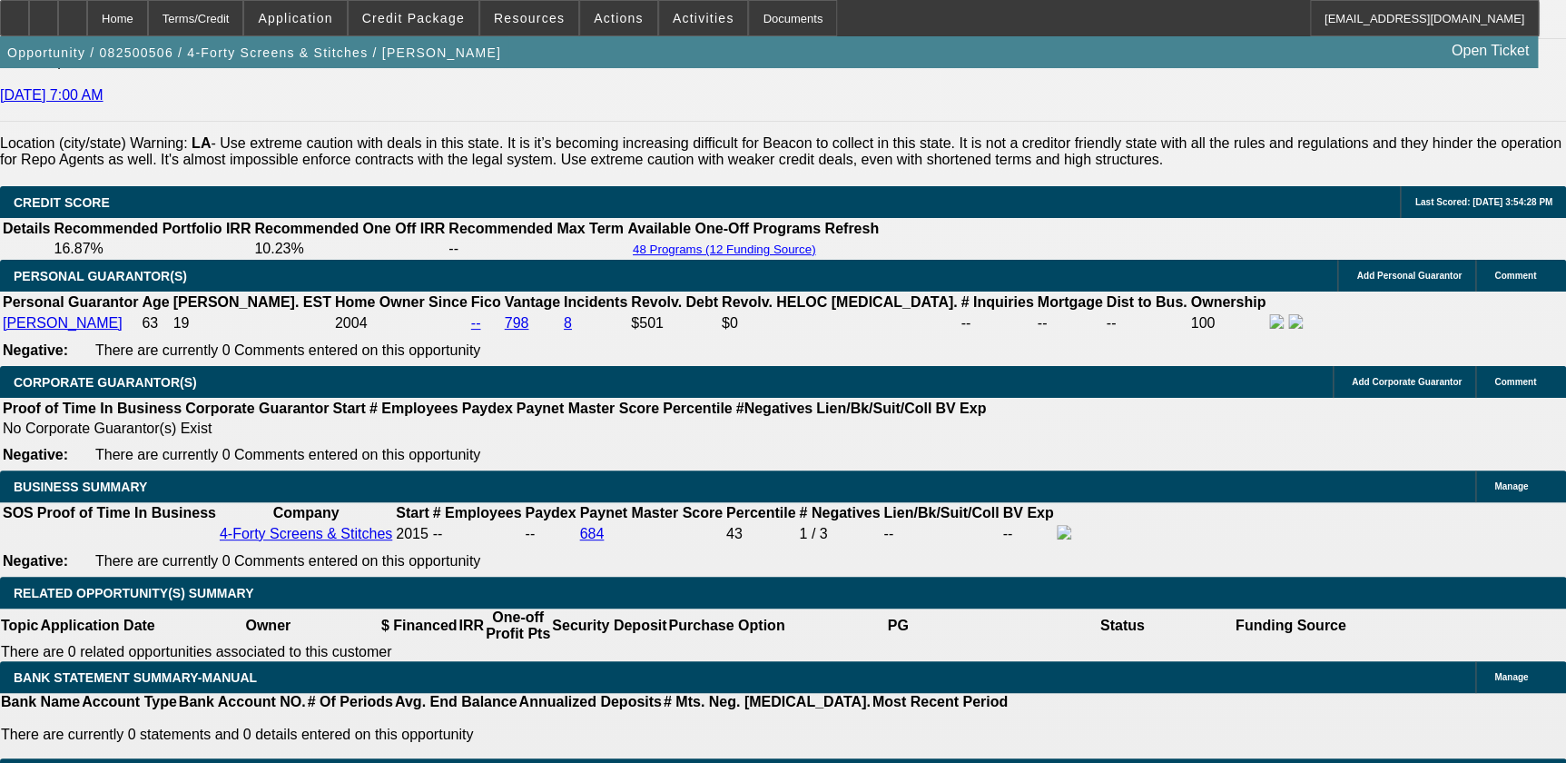
scroll to position [2559, 0]
